Goal: Information Seeking & Learning: Learn about a topic

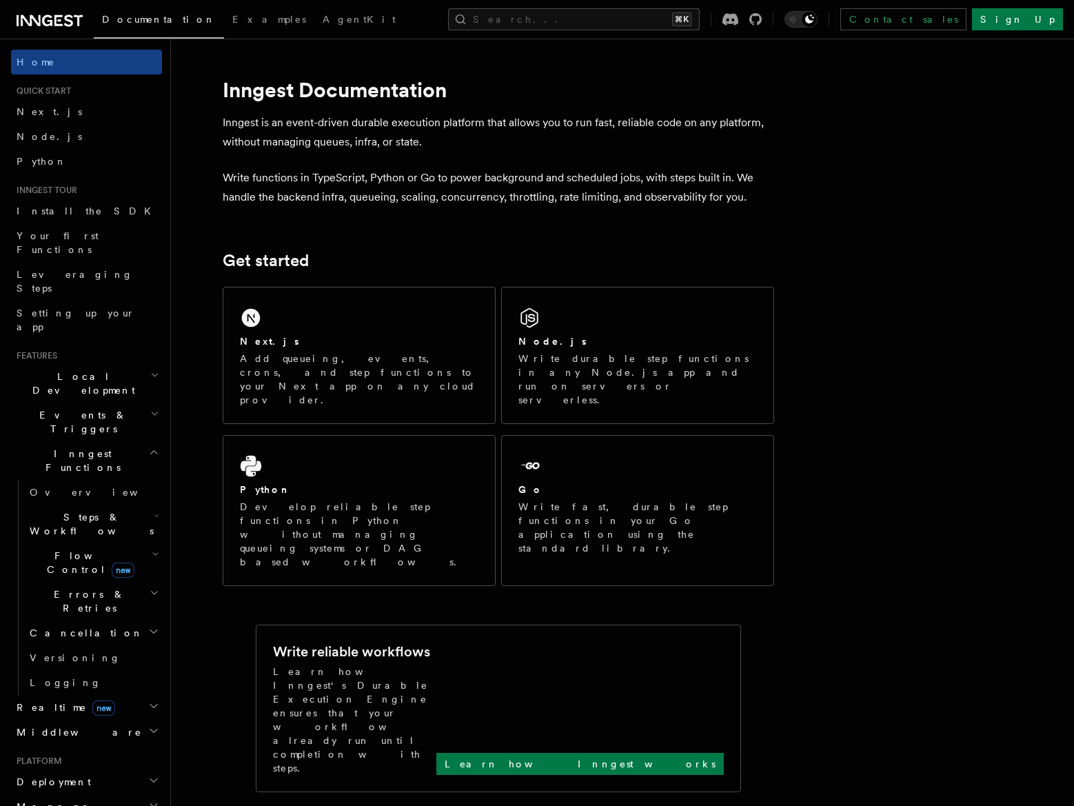
click at [70, 408] on span "Events & Triggers" at bounding box center [80, 422] width 139 height 28
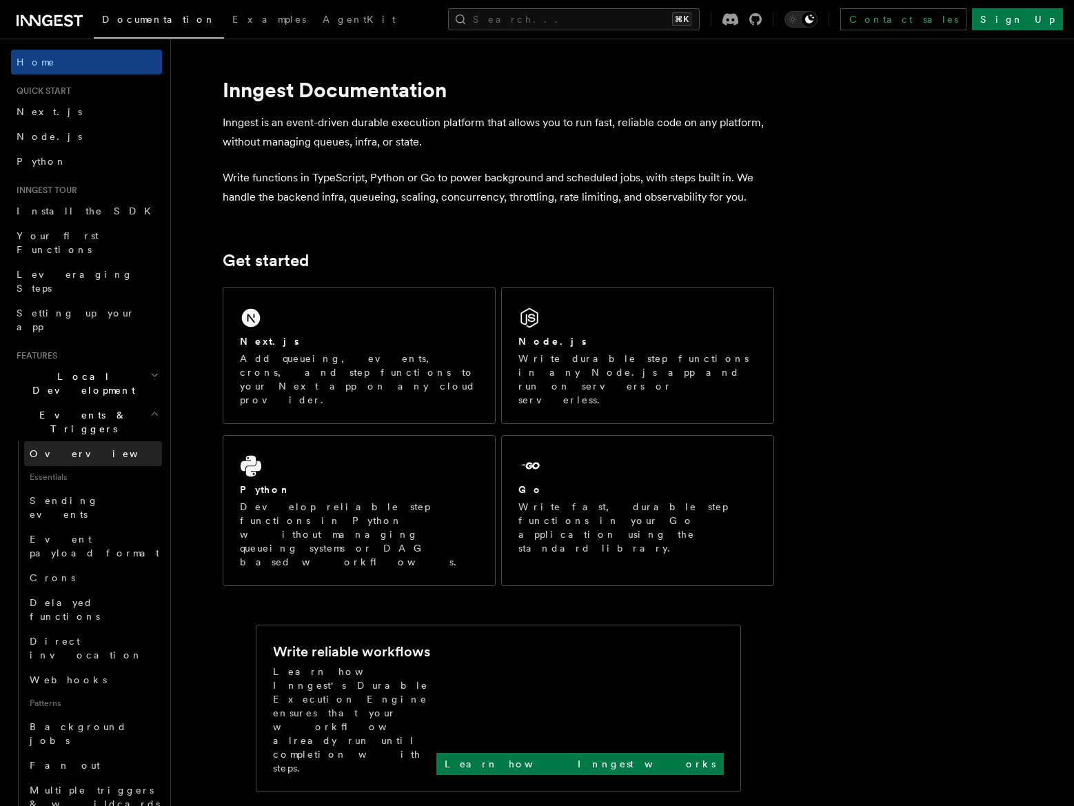
click at [75, 441] on link "Overview" at bounding box center [93, 453] width 138 height 25
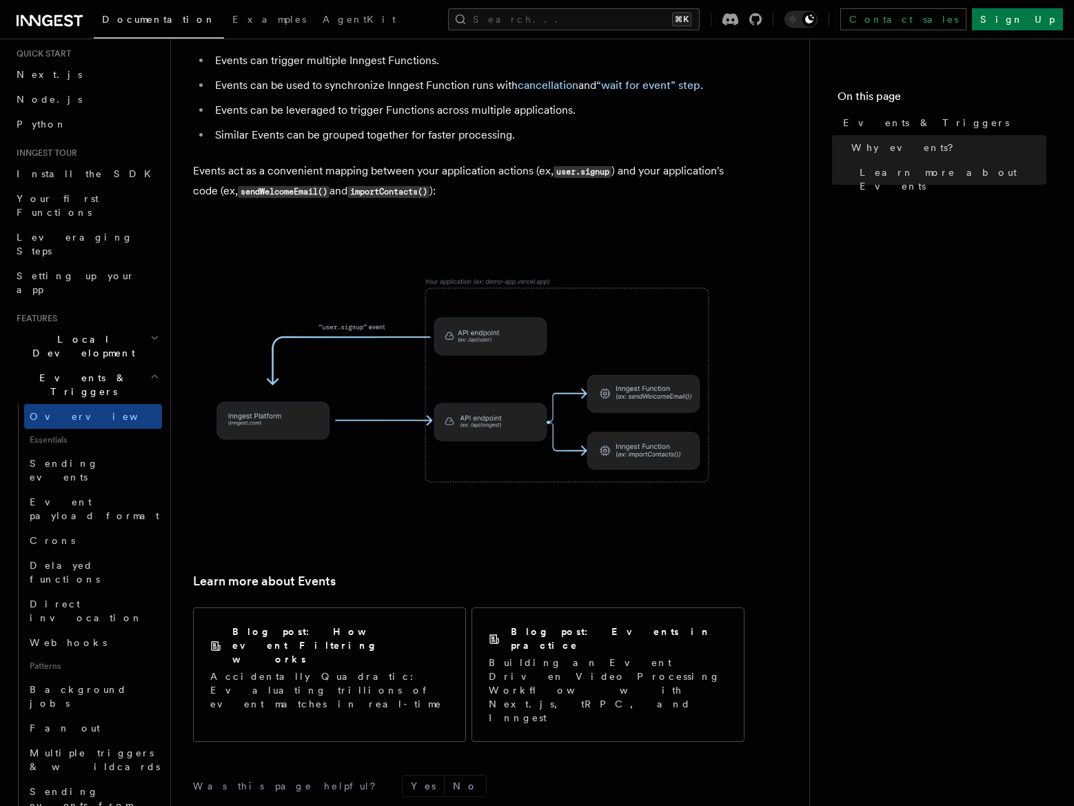
scroll to position [693, 0]
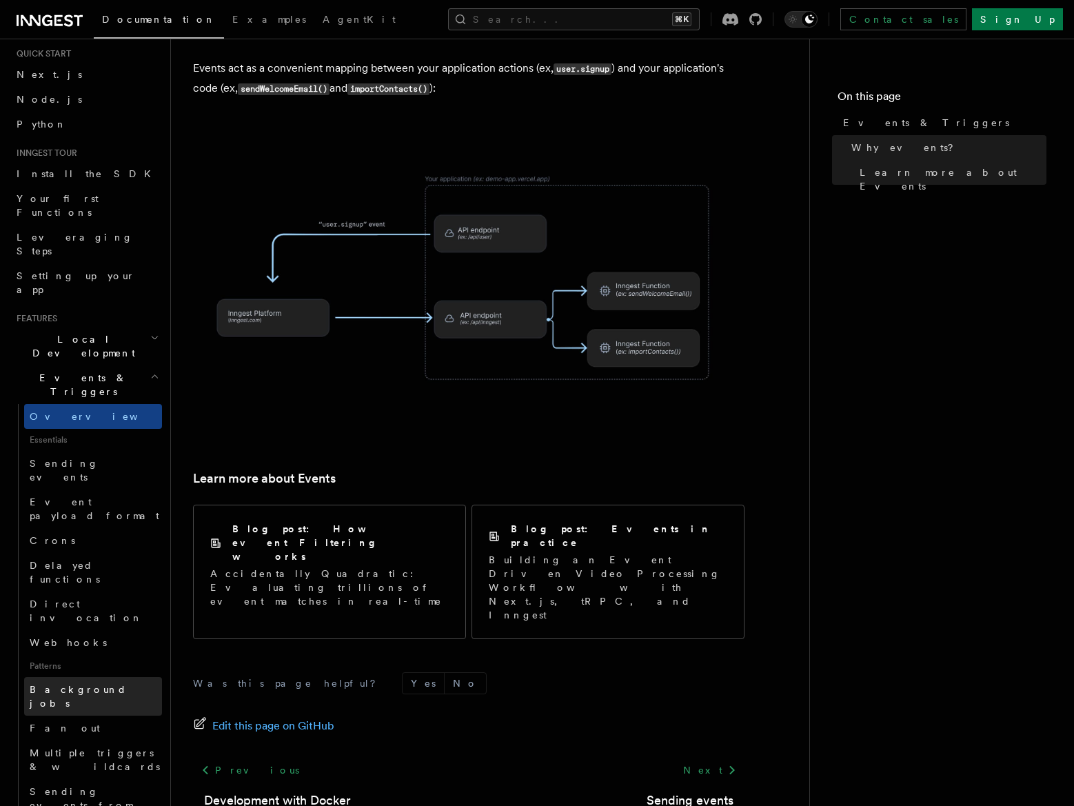
click at [83, 684] on span "Background jobs" at bounding box center [78, 696] width 97 height 25
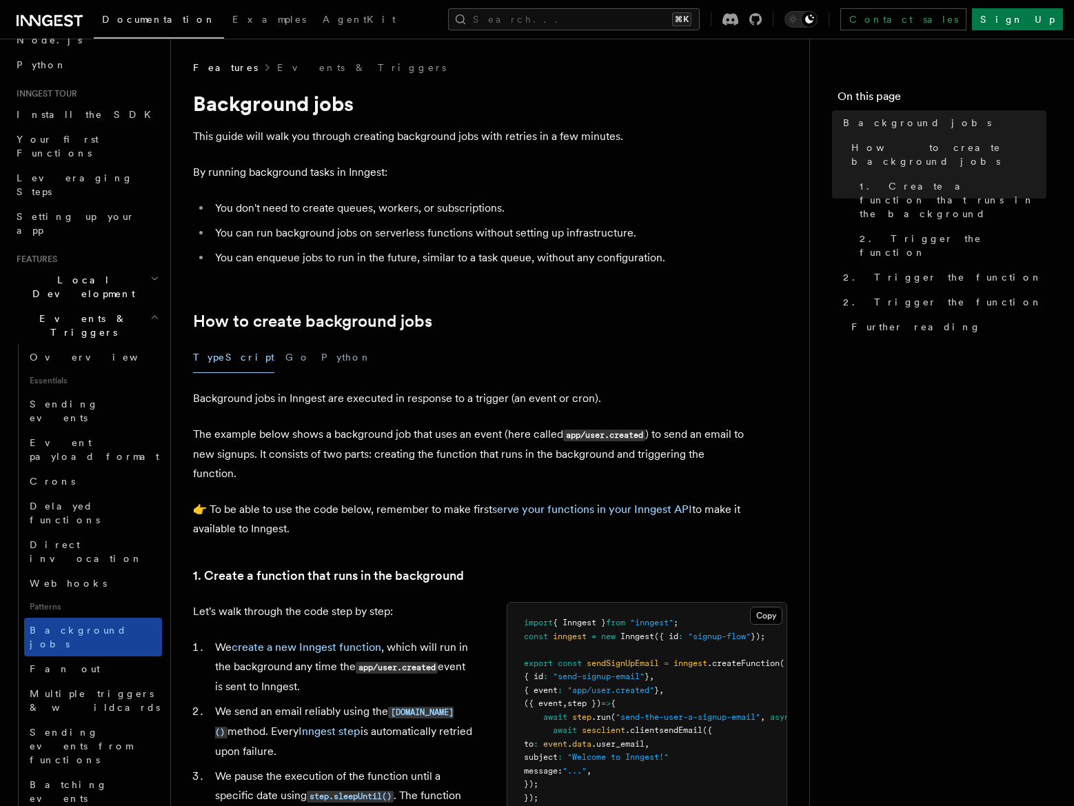
scroll to position [99, 0]
click at [69, 654] on link "Fan out" at bounding box center [93, 666] width 138 height 25
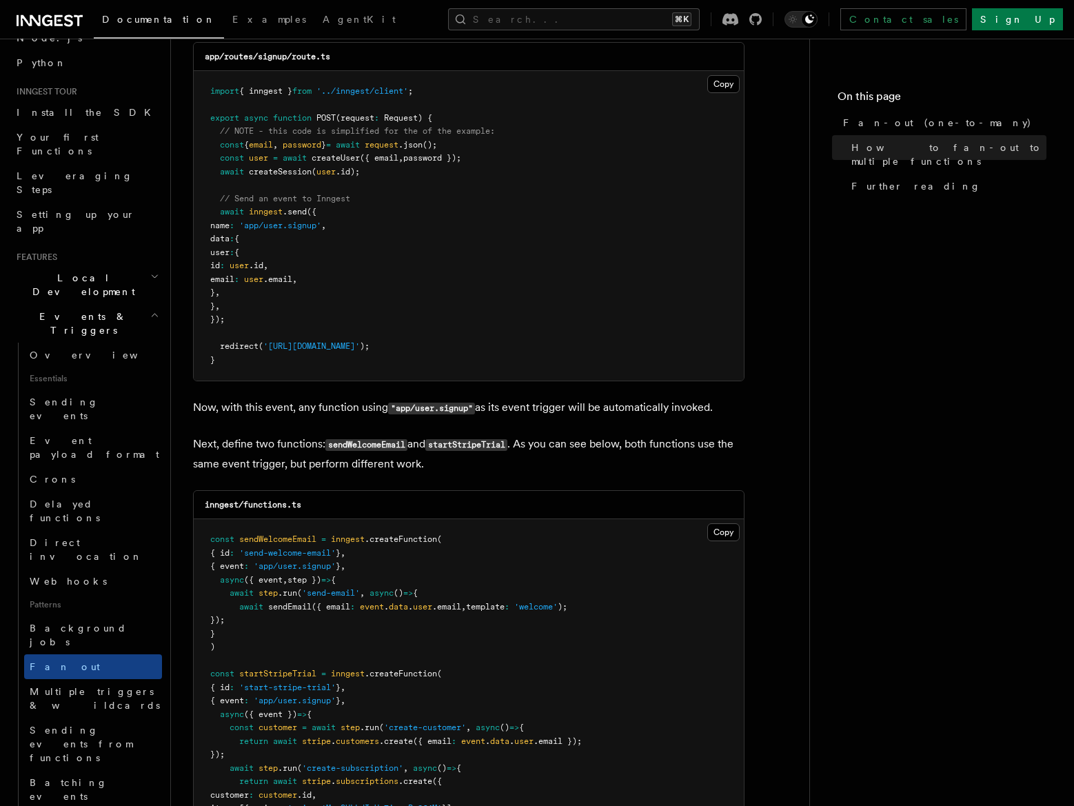
scroll to position [893, 0]
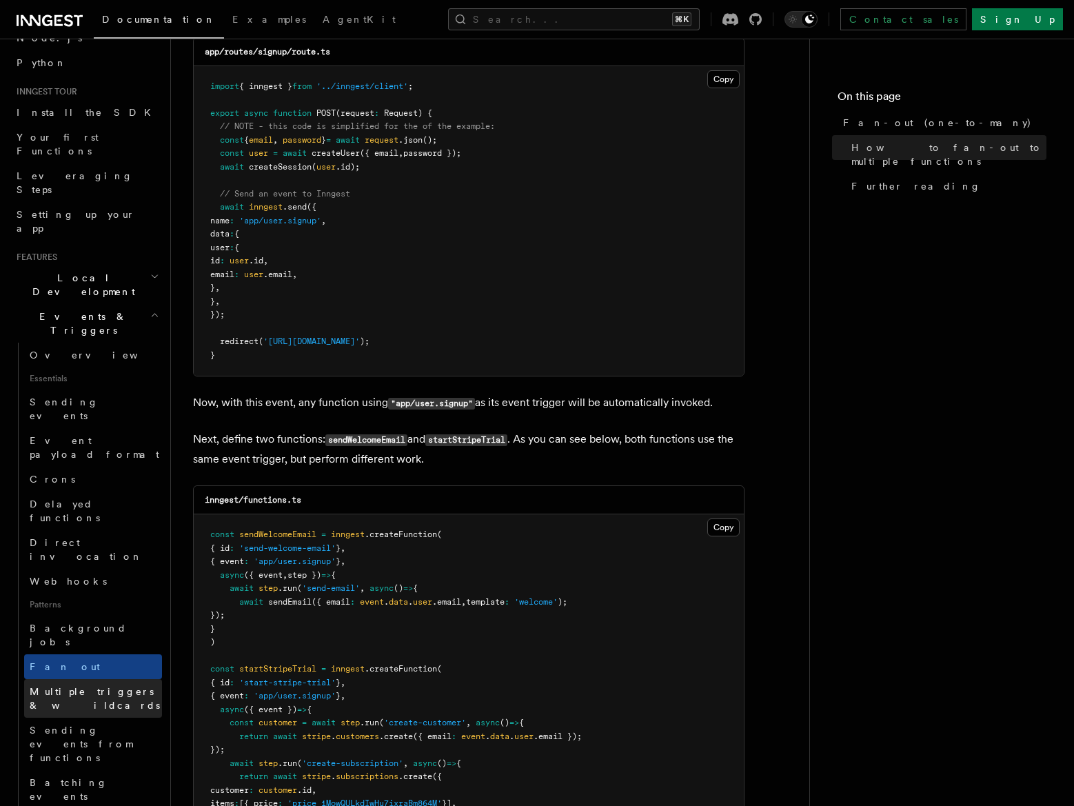
click at [93, 686] on span "Multiple triggers & wildcards" at bounding box center [95, 698] width 130 height 25
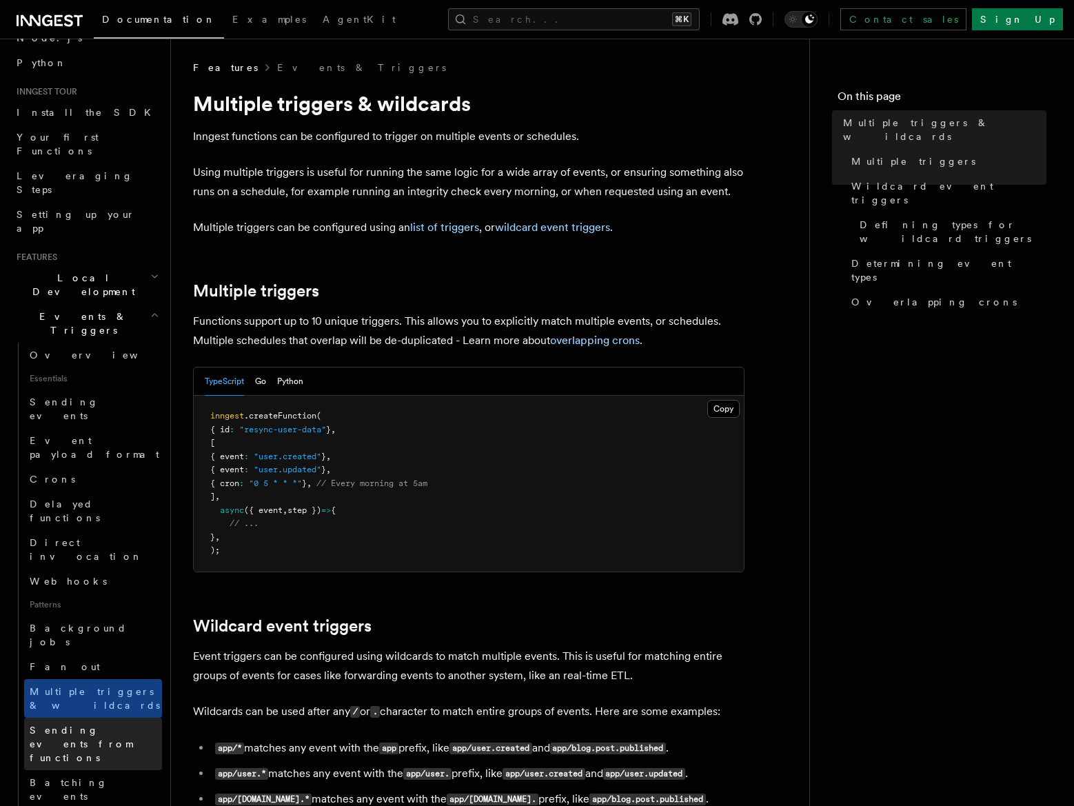
click at [81, 724] on span "Sending events from functions" at bounding box center [81, 743] width 103 height 39
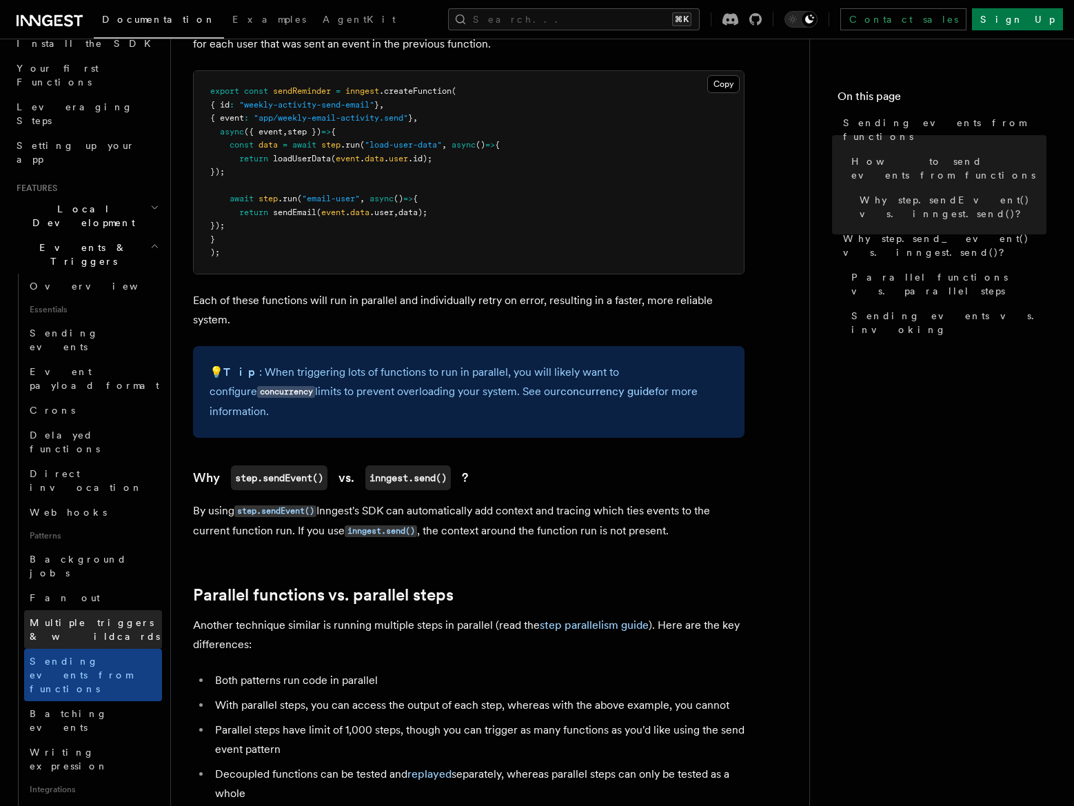
scroll to position [174, 0]
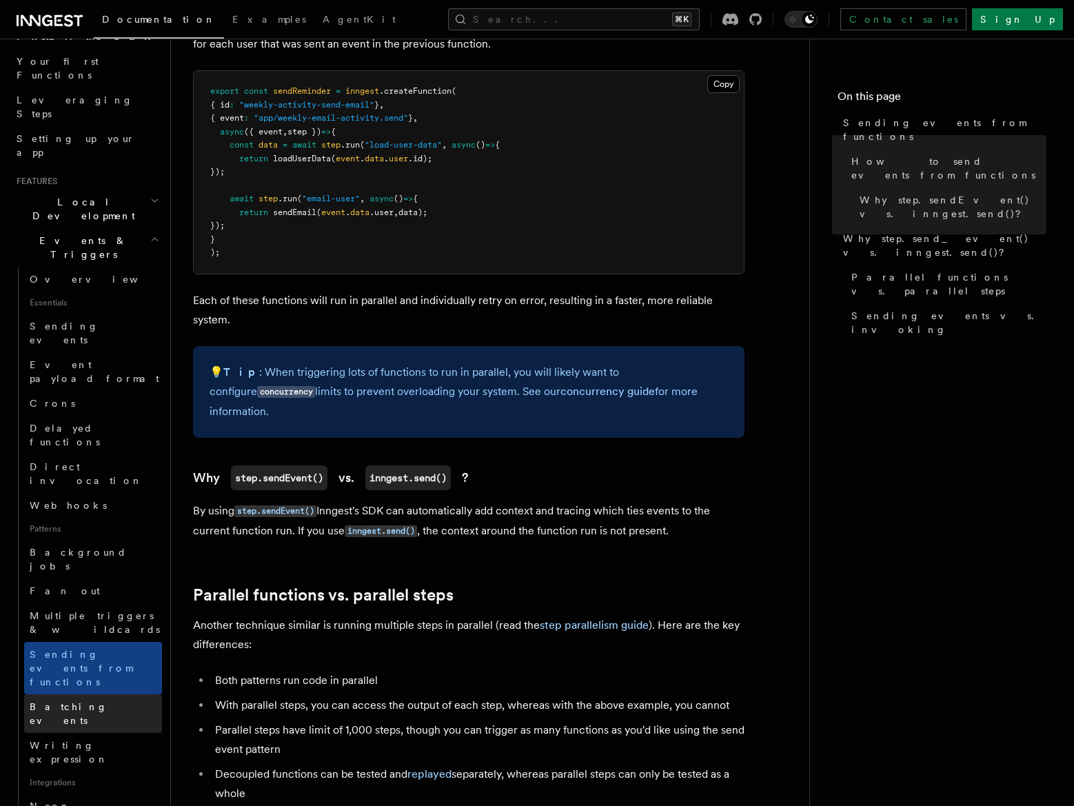
click at [75, 701] on span "Batching events" at bounding box center [69, 713] width 78 height 25
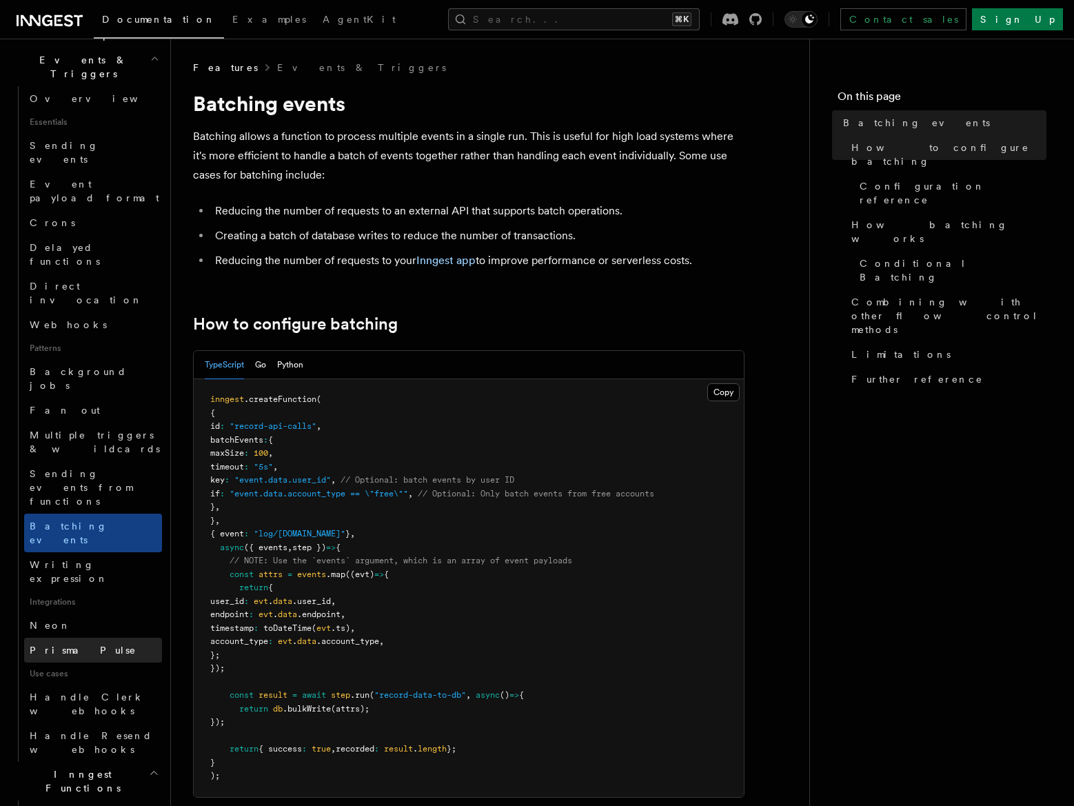
scroll to position [399, 0]
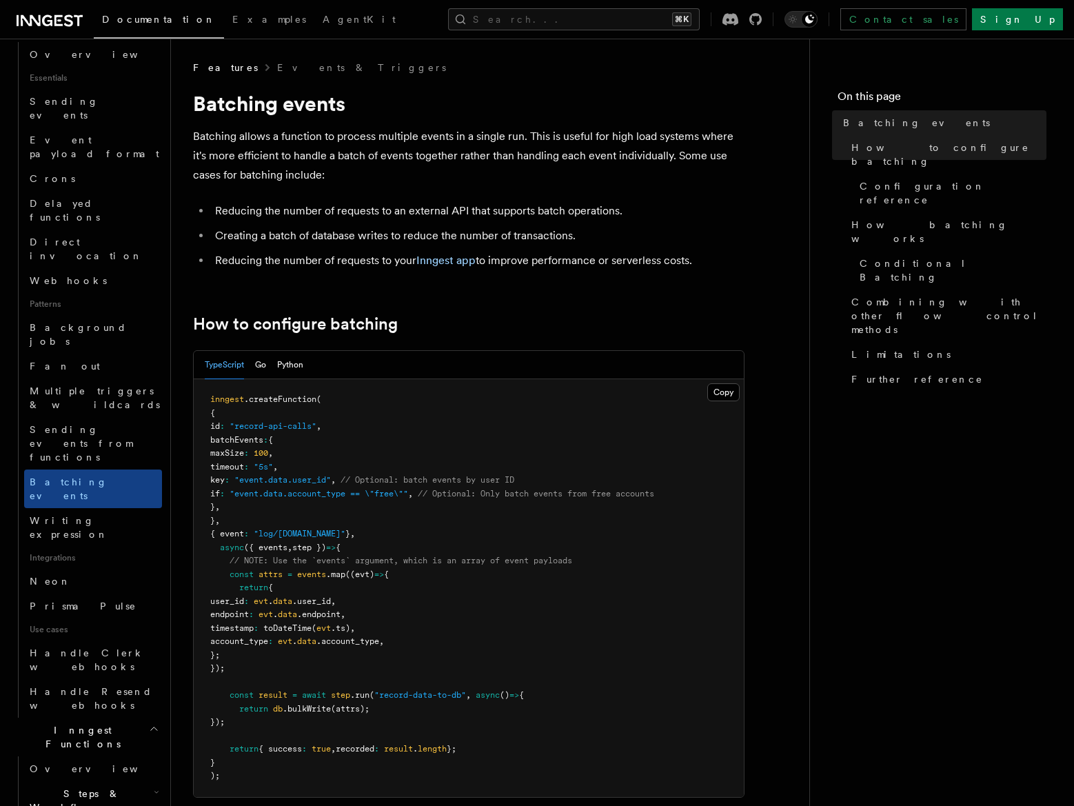
click at [86, 786] on span "Steps & Workflows" at bounding box center [89, 800] width 130 height 28
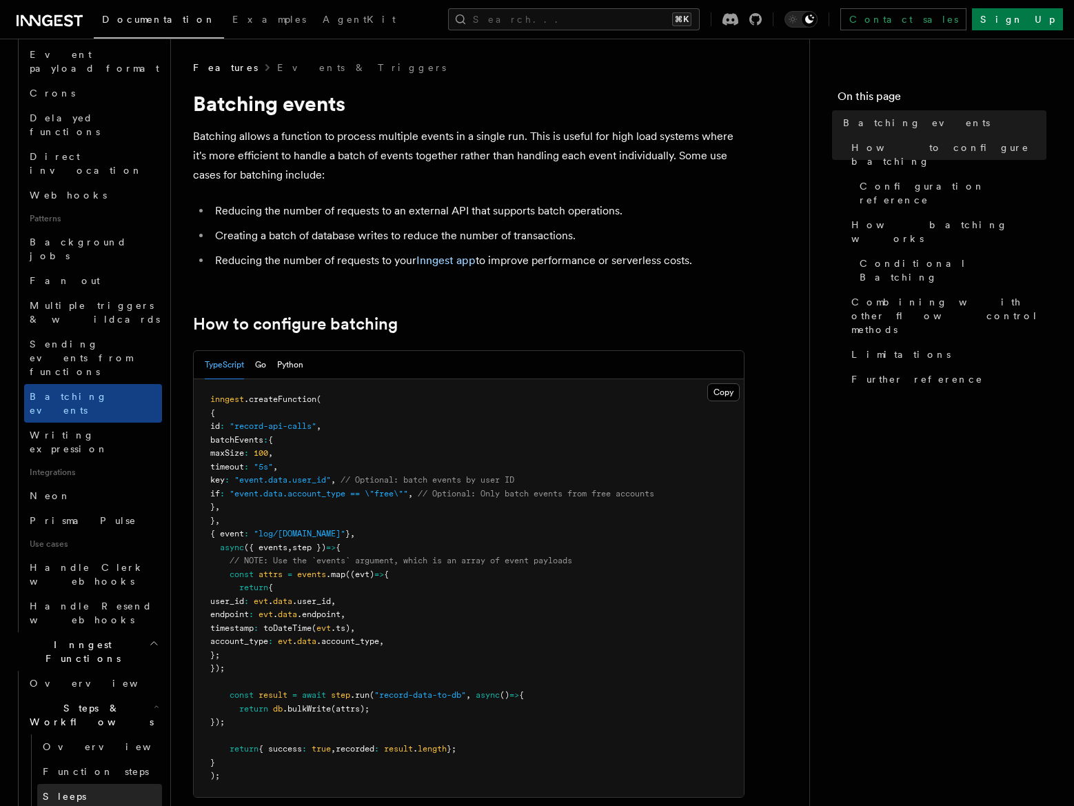
scroll to position [515, 0]
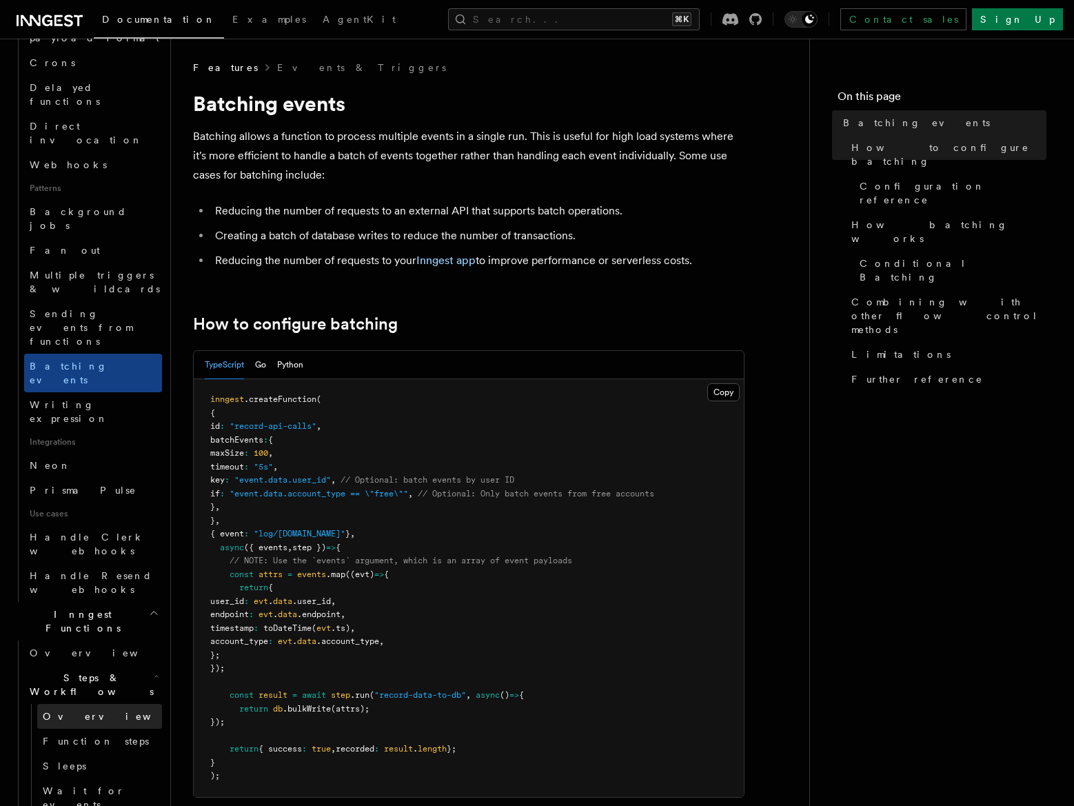
click at [70, 711] on span "Overview" at bounding box center [114, 716] width 142 height 11
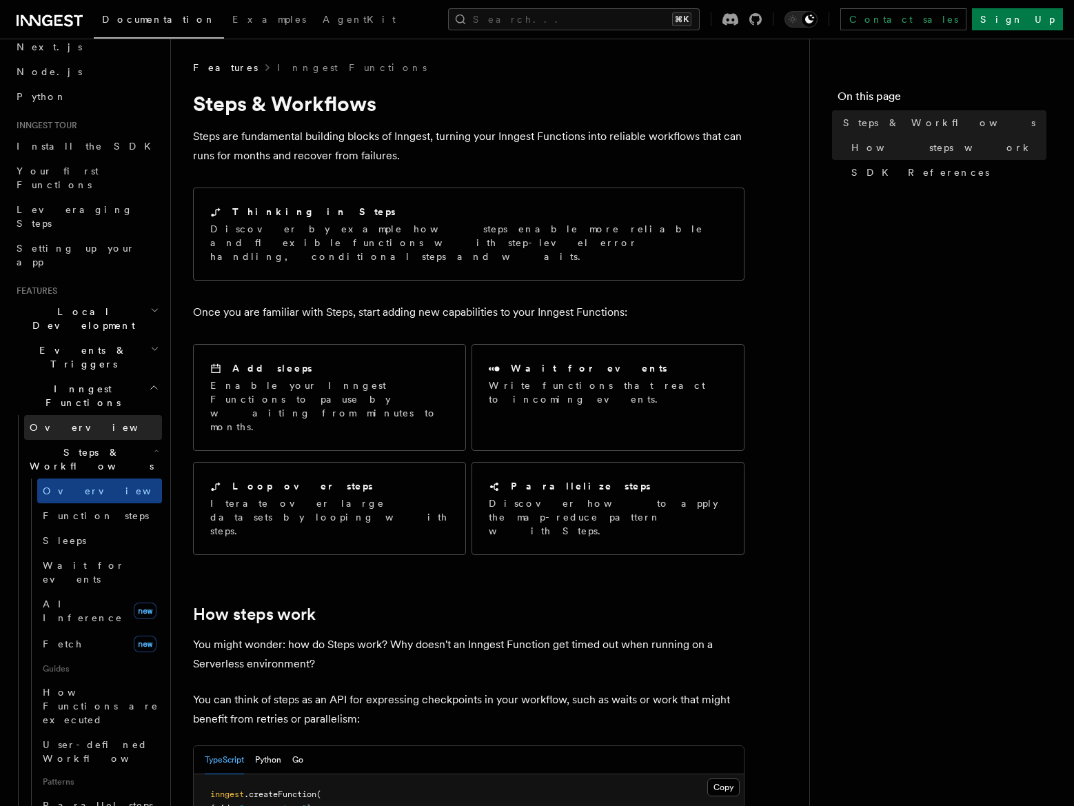
scroll to position [39, 0]
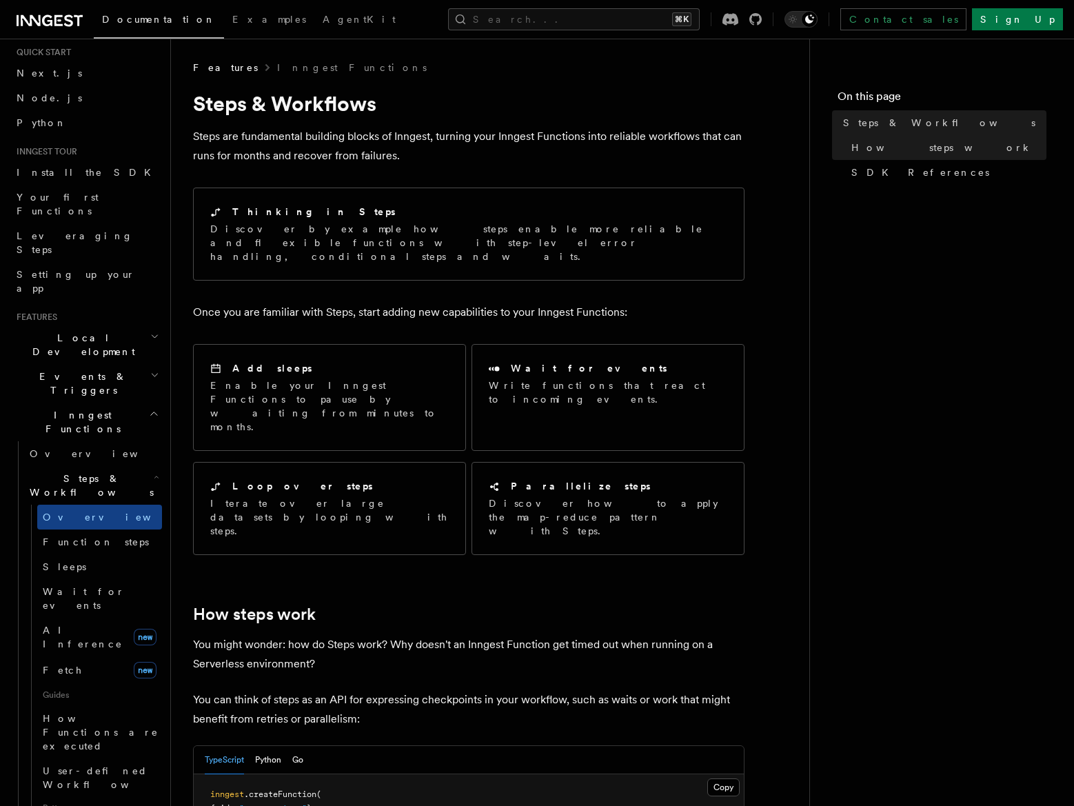
click at [74, 369] on span "Events & Triggers" at bounding box center [80, 383] width 139 height 28
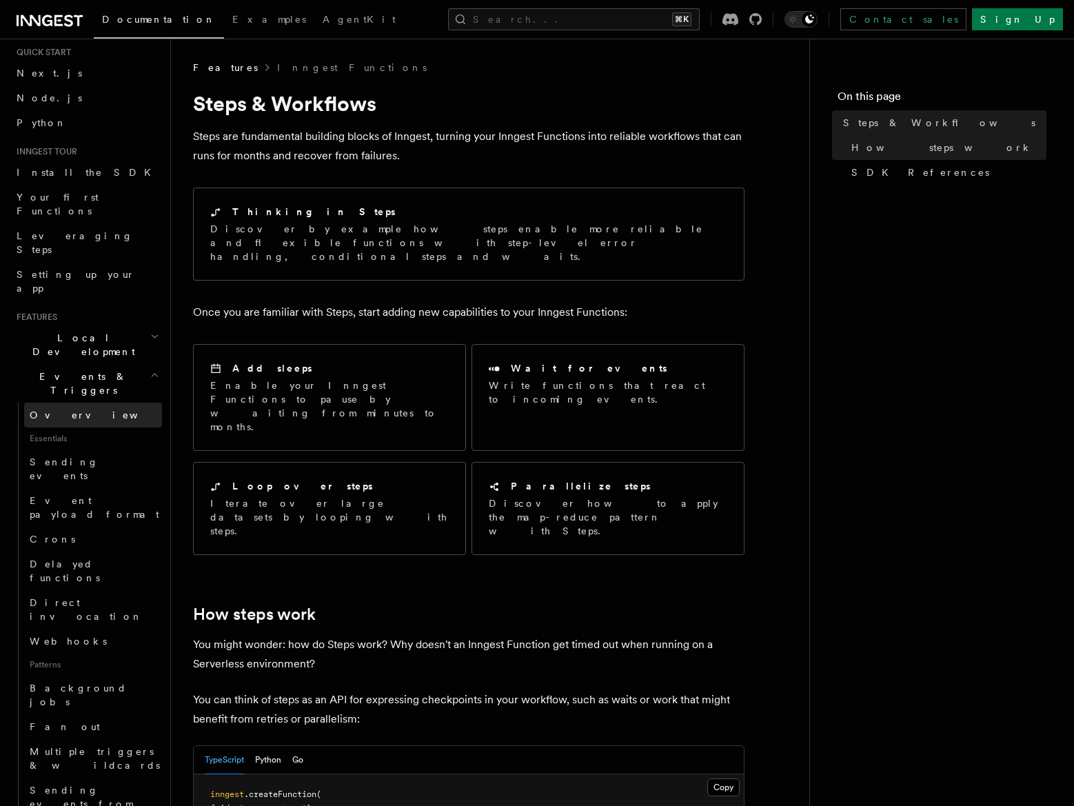
click at [57, 409] on span "Overview" at bounding box center [101, 414] width 142 height 11
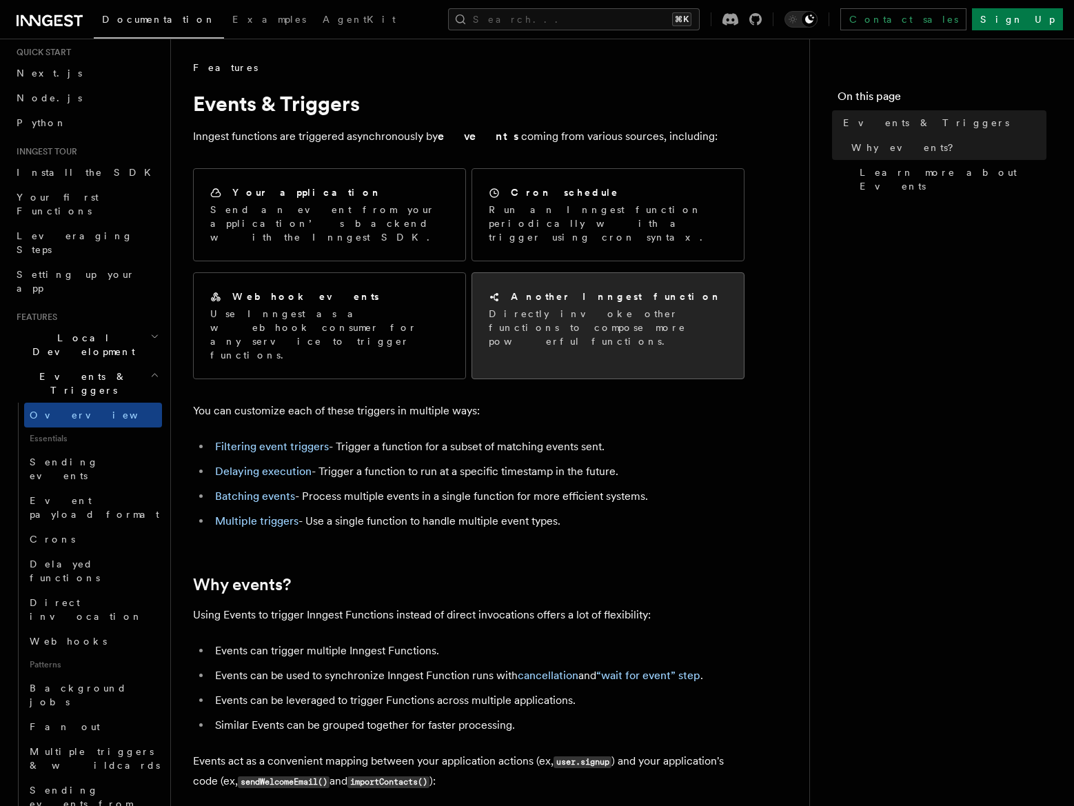
click at [615, 290] on h2 "Another Inngest function" at bounding box center [616, 297] width 211 height 14
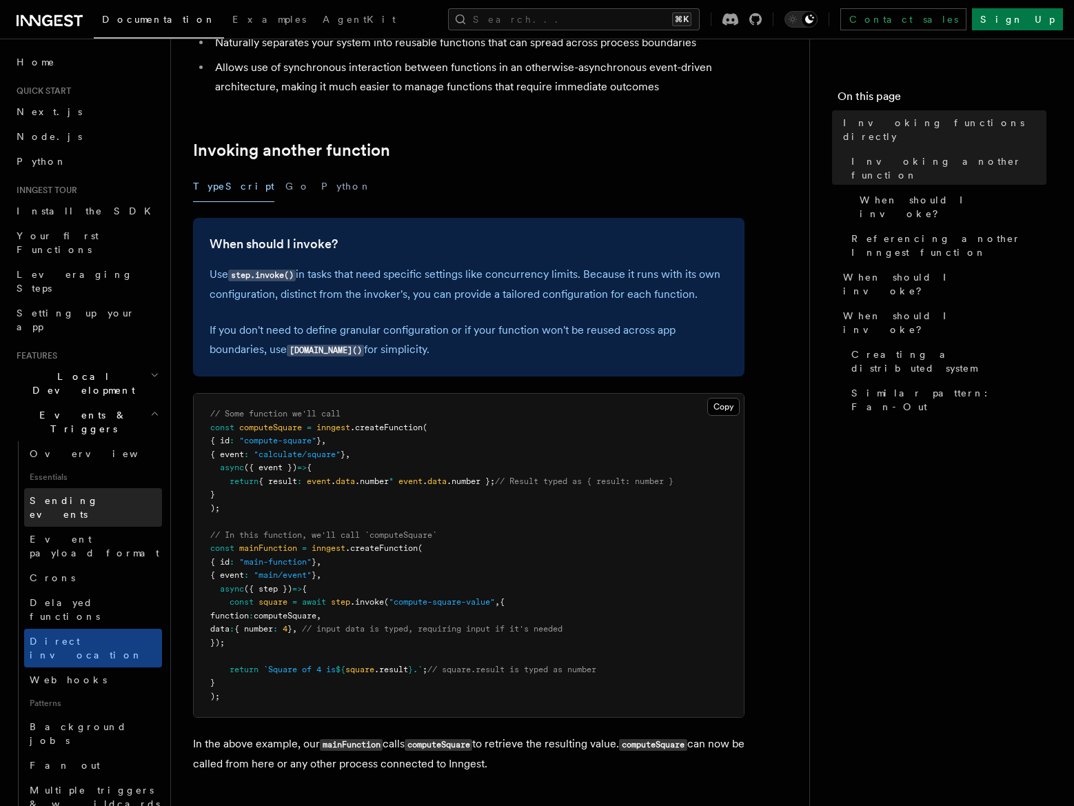
click at [78, 495] on span "Sending events" at bounding box center [64, 507] width 69 height 25
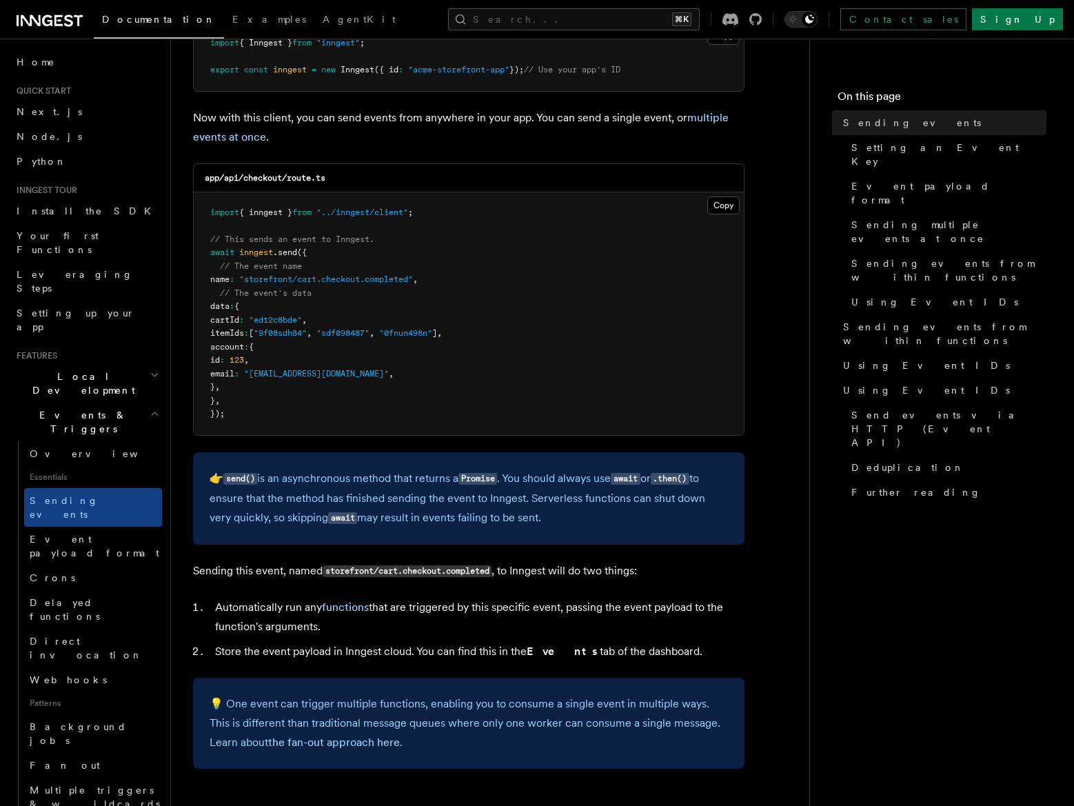
scroll to position [339, 0]
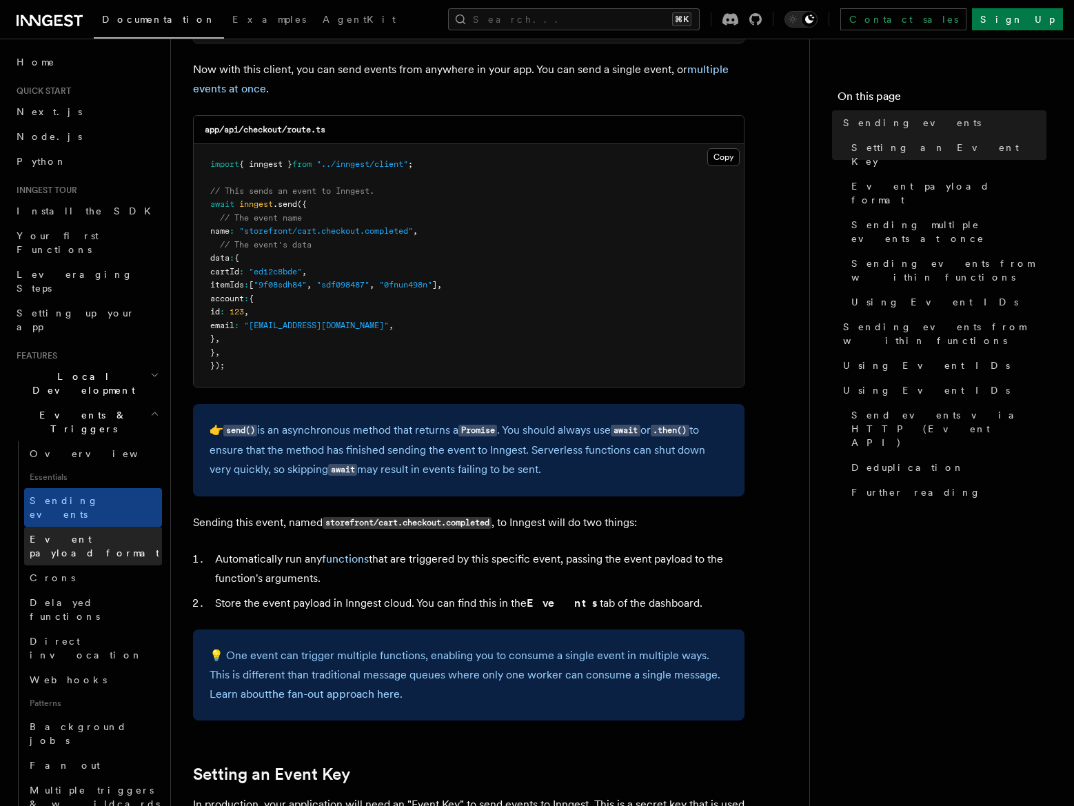
click at [100, 534] on span "Event payload format" at bounding box center [95, 546] width 130 height 25
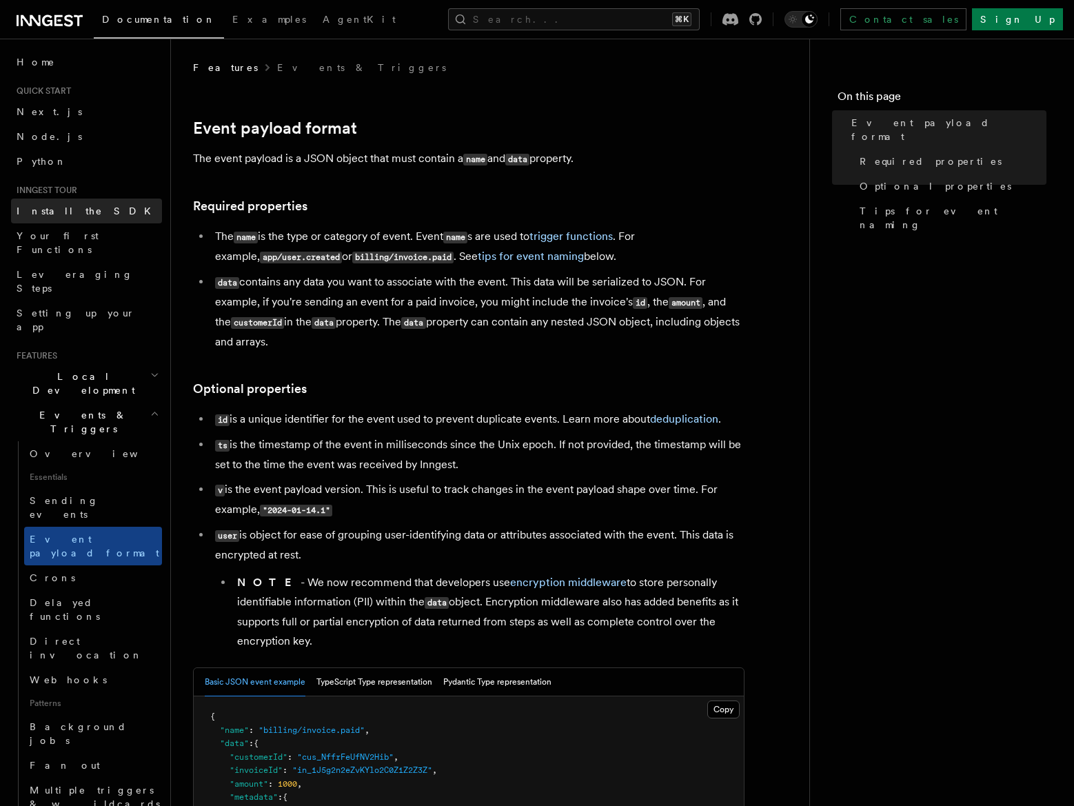
click at [60, 219] on link "Install the SDK" at bounding box center [86, 211] width 151 height 25
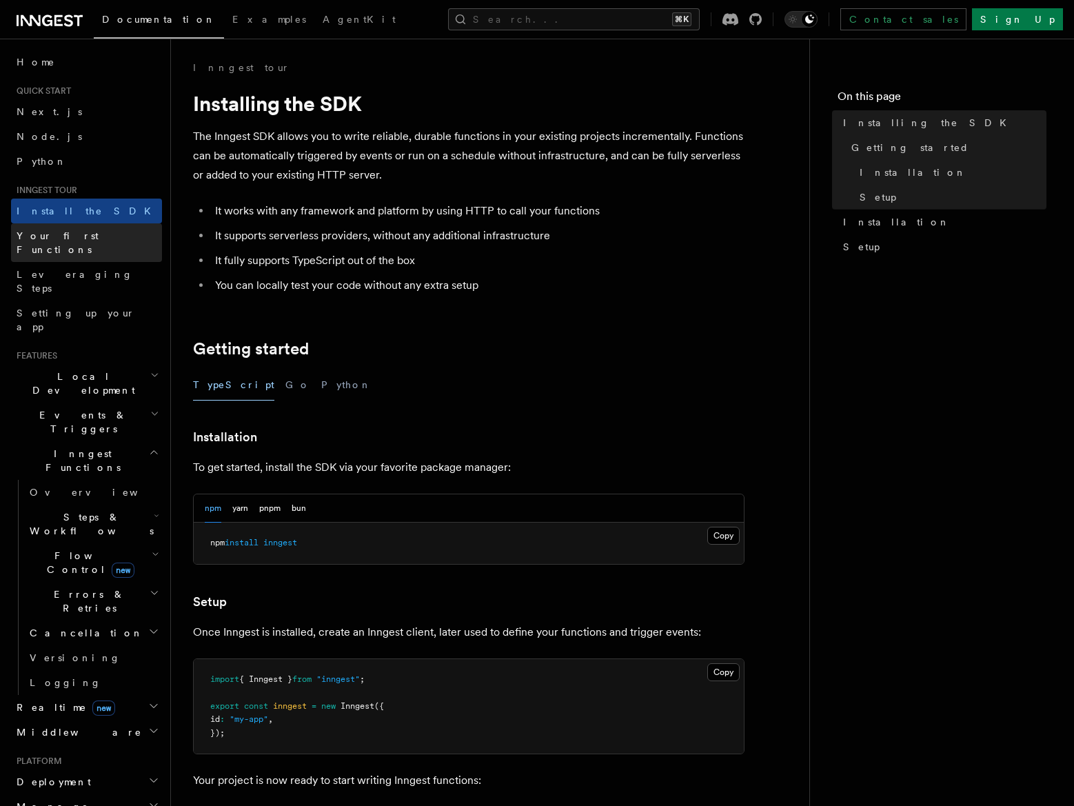
click at [61, 241] on span "Your first Functions" at bounding box center [58, 242] width 82 height 25
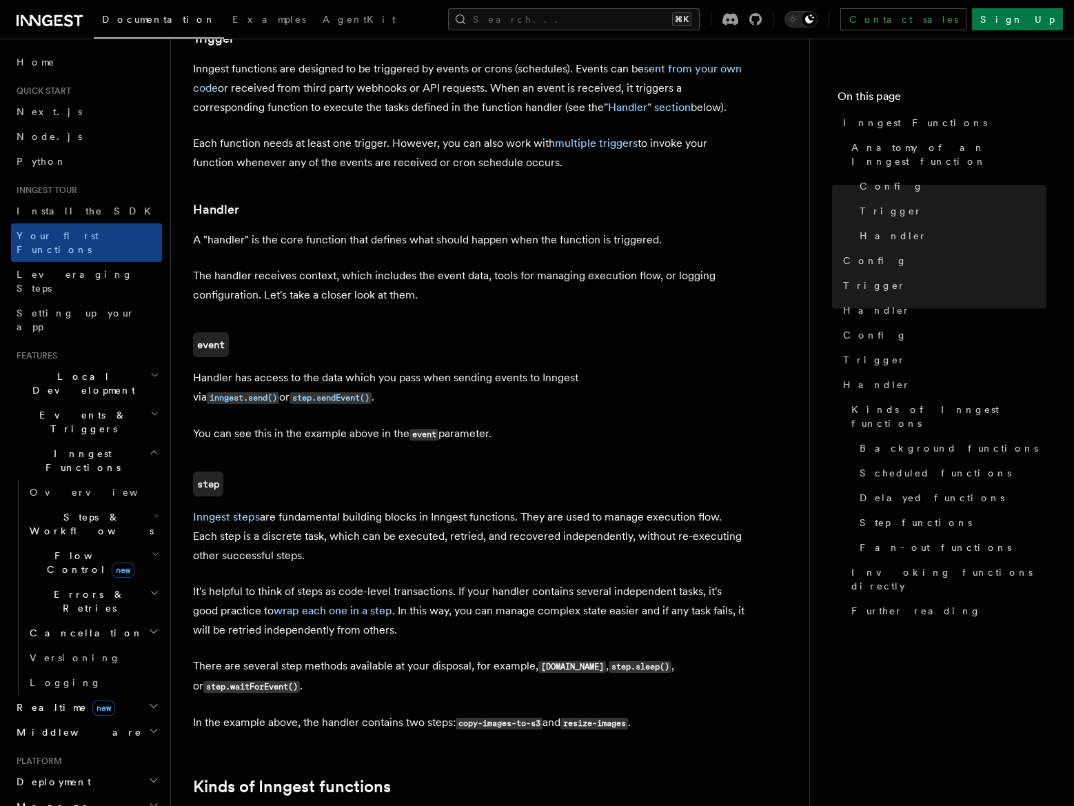
scroll to position [1457, 0]
